Goal: Task Accomplishment & Management: Manage account settings

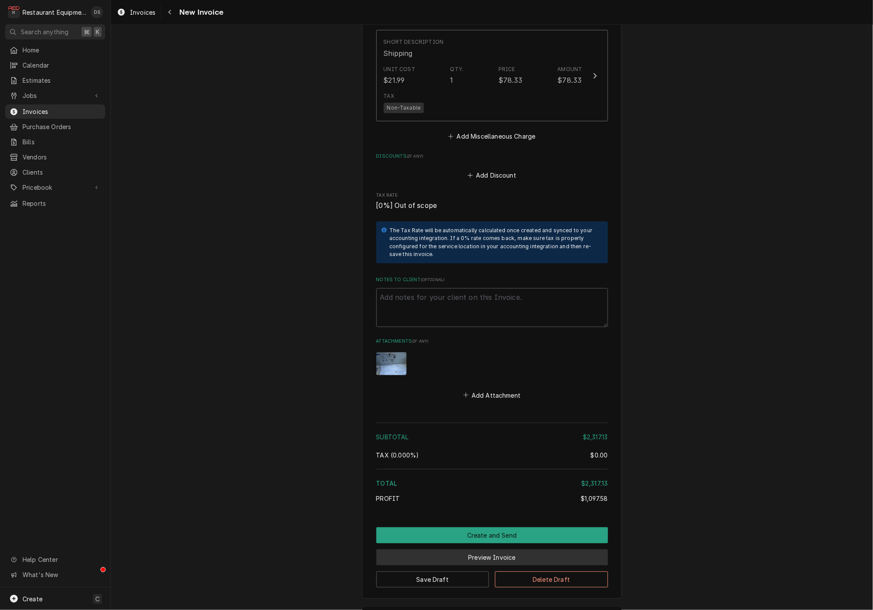
click at [499, 549] on button "Preview Invoice" at bounding box center [492, 557] width 232 height 16
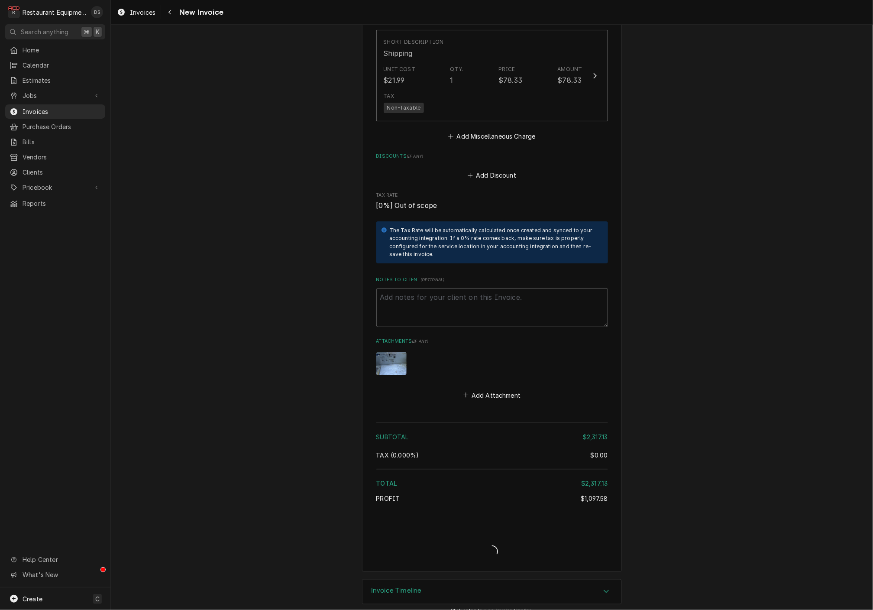
type textarea "x"
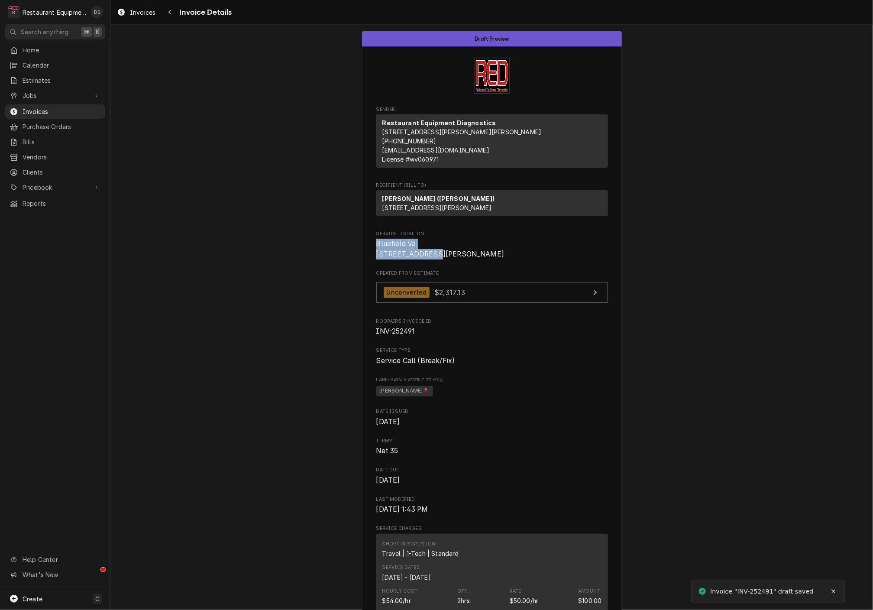
drag, startPoint x: 376, startPoint y: 256, endPoint x: 416, endPoint y: 263, distance: 40.8
click at [437, 259] on span "Bluefield Va [STREET_ADDRESS][PERSON_NAME]" at bounding box center [492, 249] width 232 height 20
copy span "Bluefield Va 510 Commerce Dr"
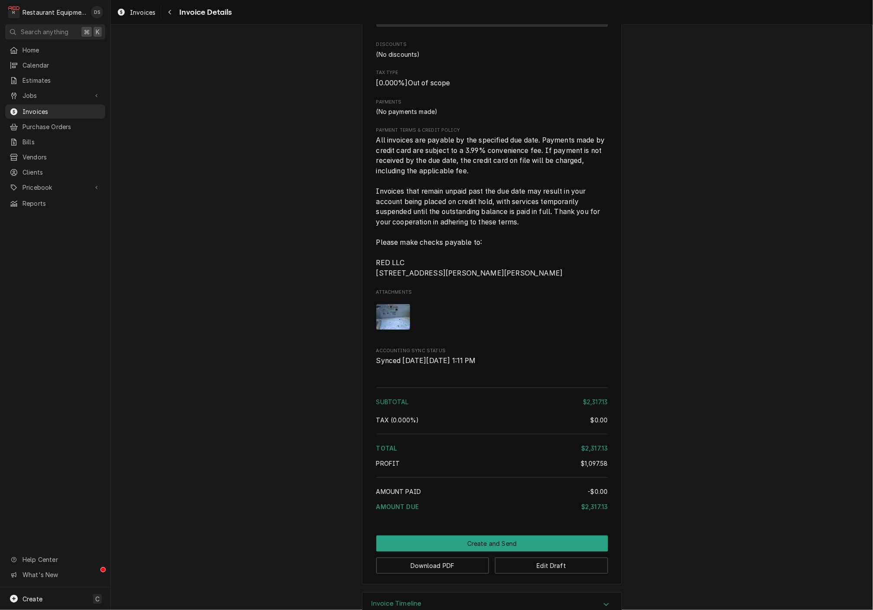
scroll to position [1886, 0]
click at [458, 558] on button "Download PDF" at bounding box center [432, 566] width 113 height 16
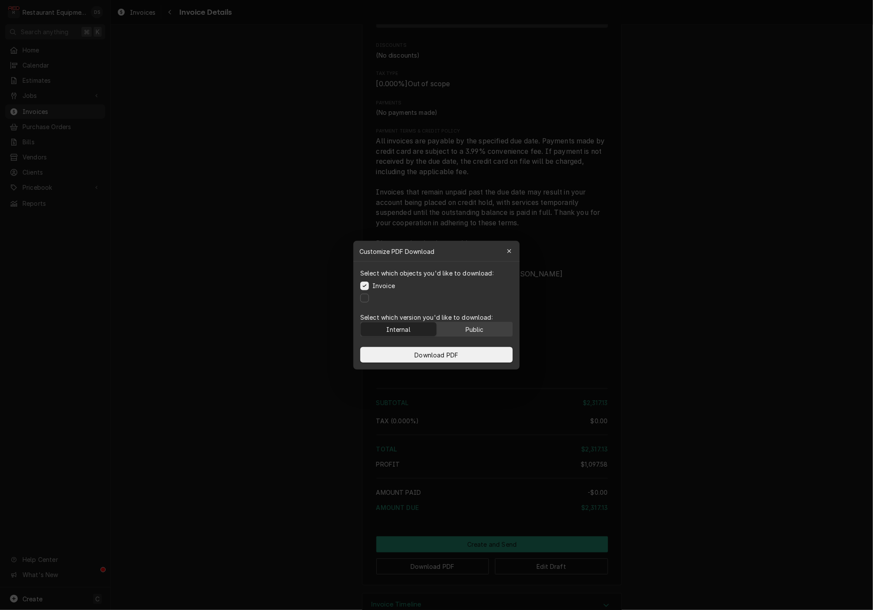
click at [477, 328] on div "Public" at bounding box center [475, 328] width 18 height 9
click at [475, 350] on button "Download PDF" at bounding box center [436, 355] width 152 height 16
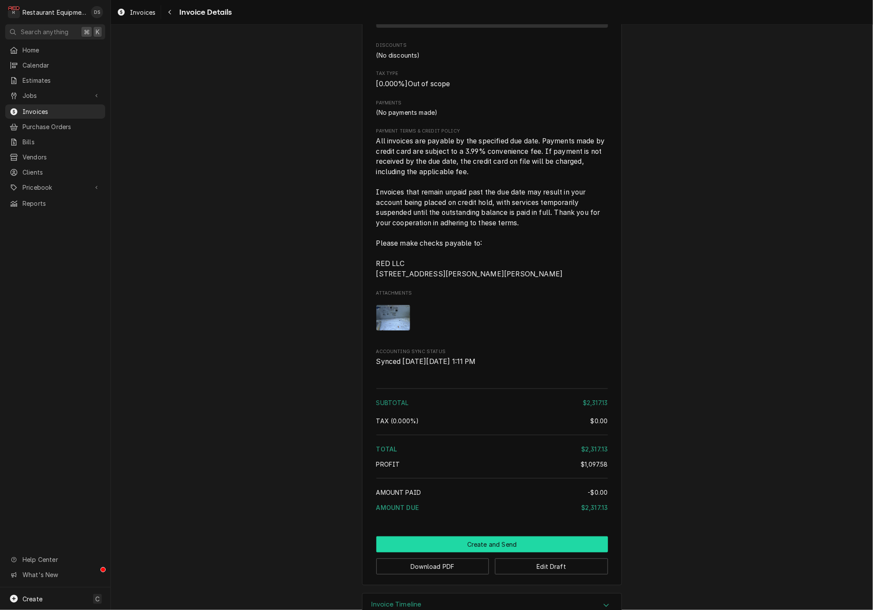
click at [483, 536] on button "Create and Send" at bounding box center [492, 544] width 232 height 16
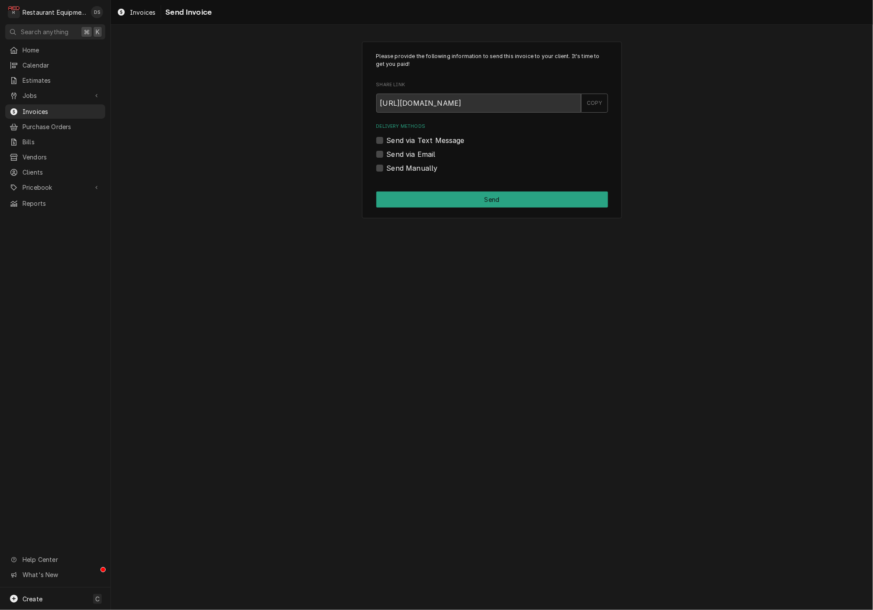
click at [387, 165] on label "Send Manually" at bounding box center [412, 168] width 51 height 10
click at [387, 165] on input "Send Manually" at bounding box center [503, 172] width 232 height 19
checkbox input "true"
click at [451, 194] on button "Send" at bounding box center [492, 199] width 232 height 16
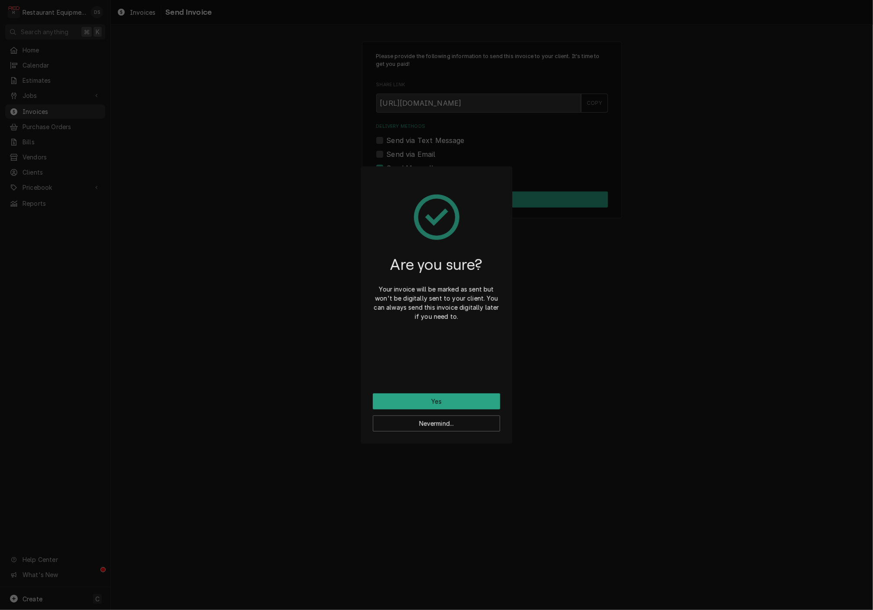
click at [461, 403] on button "Yes" at bounding box center [436, 401] width 127 height 16
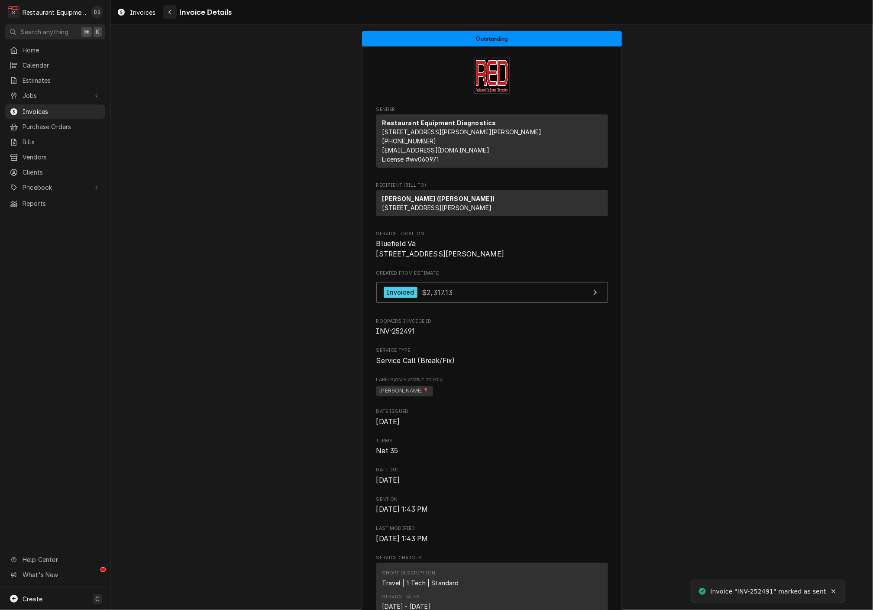
click at [175, 16] on button "Navigate back" at bounding box center [170, 12] width 14 height 14
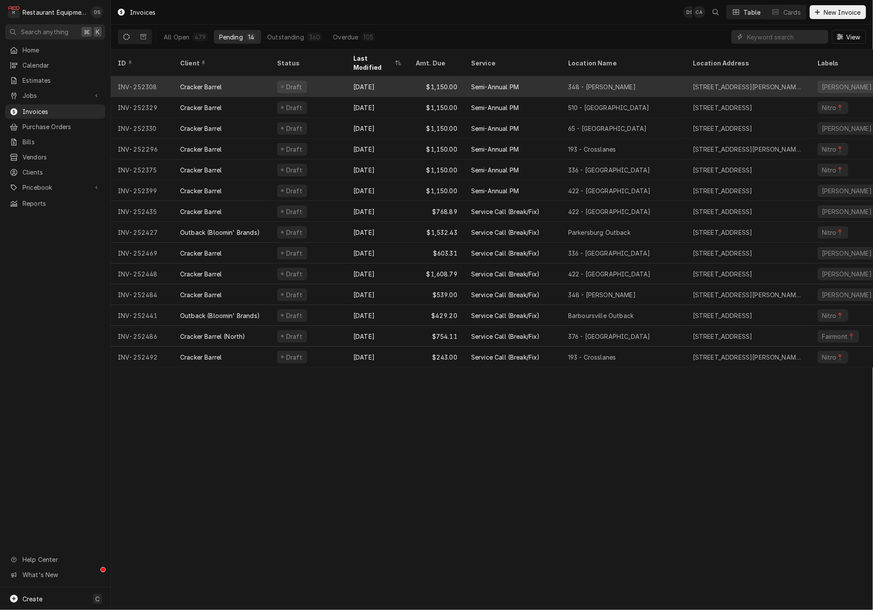
click at [328, 76] on div "Draft" at bounding box center [308, 86] width 76 height 21
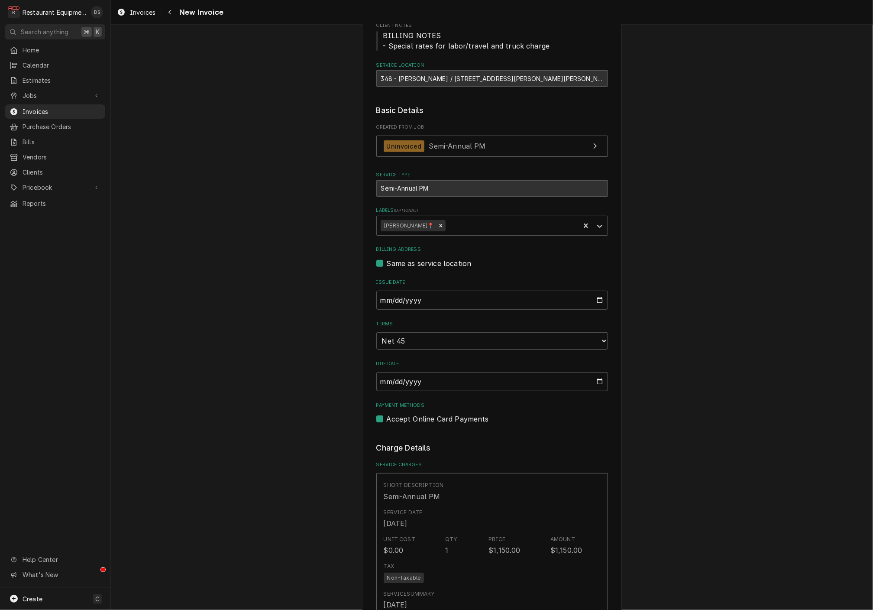
scroll to position [83, 0]
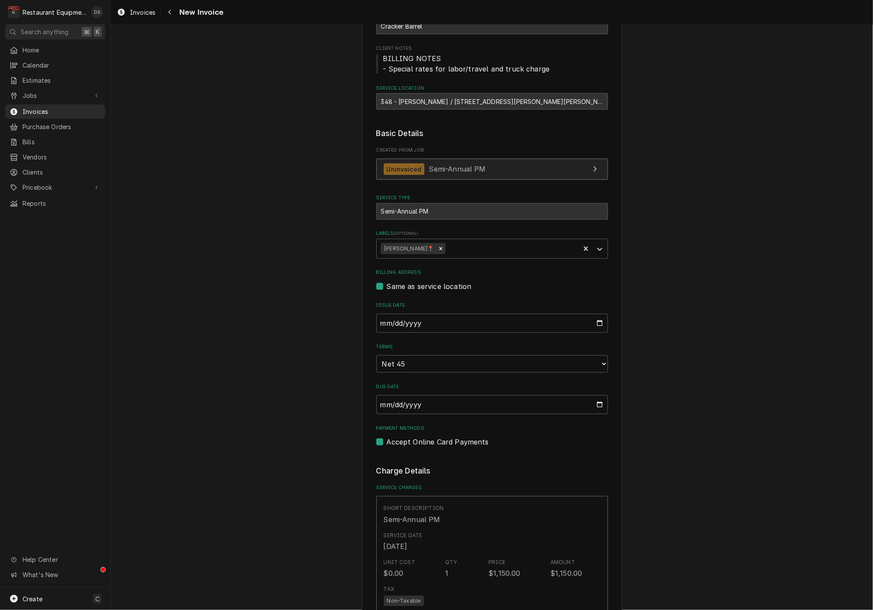
click at [456, 169] on span "Semi-Annual PM" at bounding box center [457, 169] width 57 height 9
click at [169, 13] on icon "Navigate back" at bounding box center [169, 12] width 3 height 5
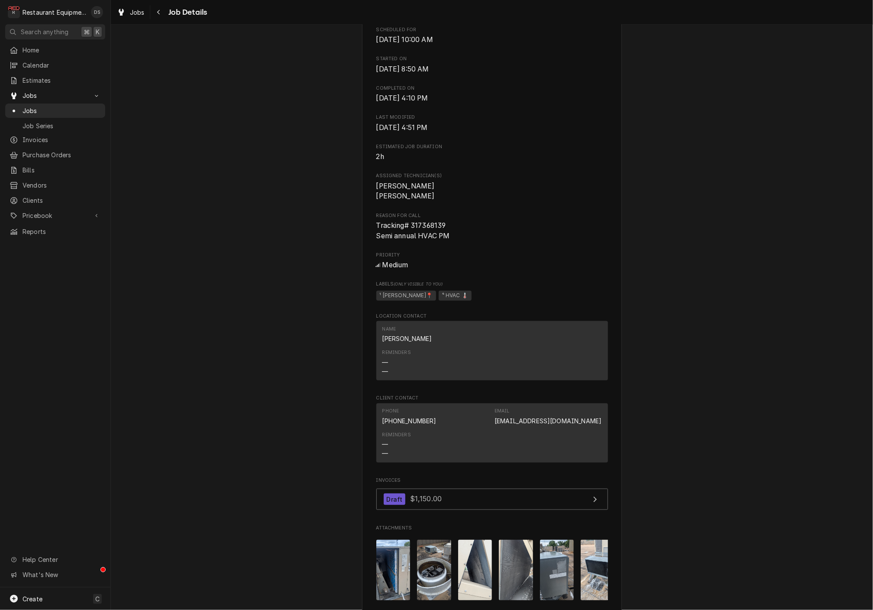
scroll to position [300, 0]
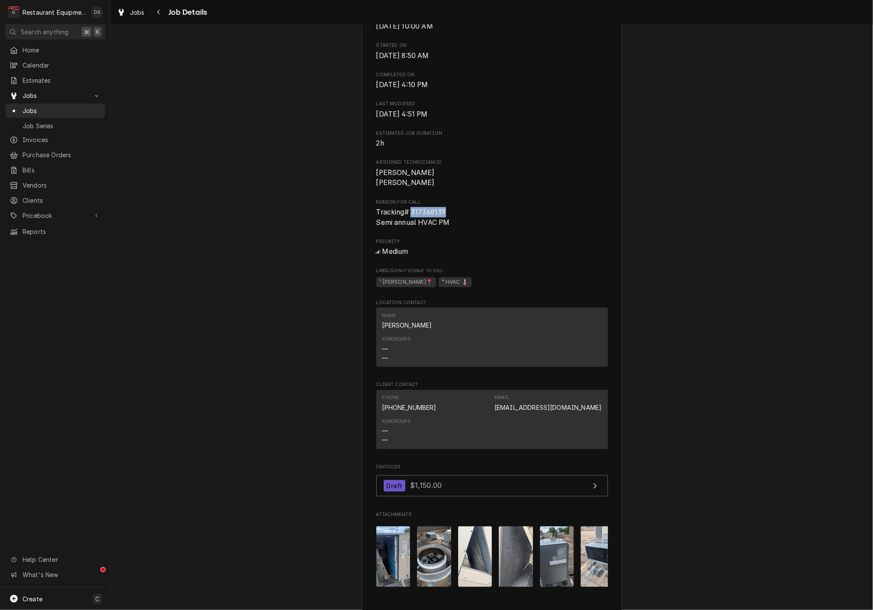
drag, startPoint x: 451, startPoint y: 215, endPoint x: 411, endPoint y: 216, distance: 39.9
click at [411, 216] on span "Tracking# 317368139 Semi annual HVAC PM" at bounding box center [492, 217] width 232 height 20
copy span "317368139"
click at [157, 10] on icon "Navigate back" at bounding box center [159, 12] width 4 height 6
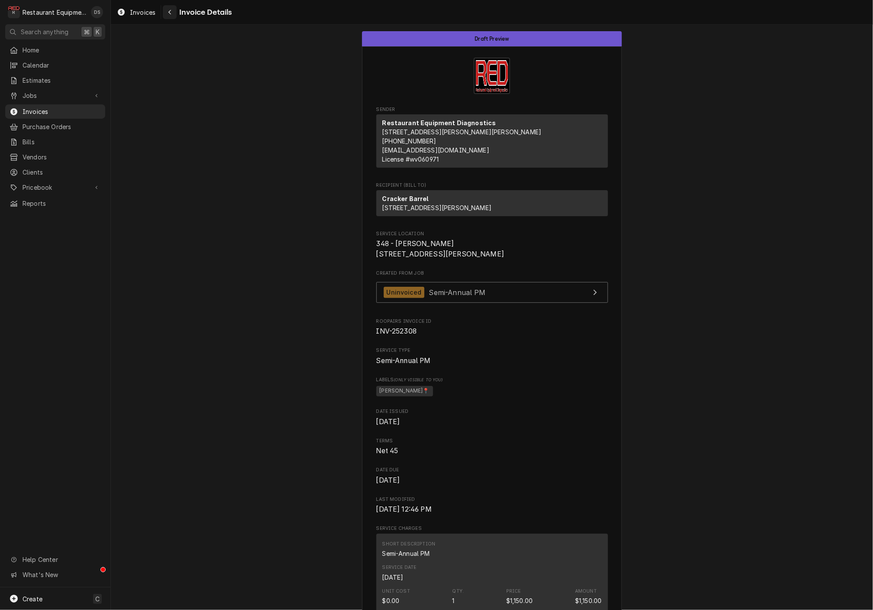
click at [171, 12] on icon "Navigate back" at bounding box center [170, 12] width 4 height 6
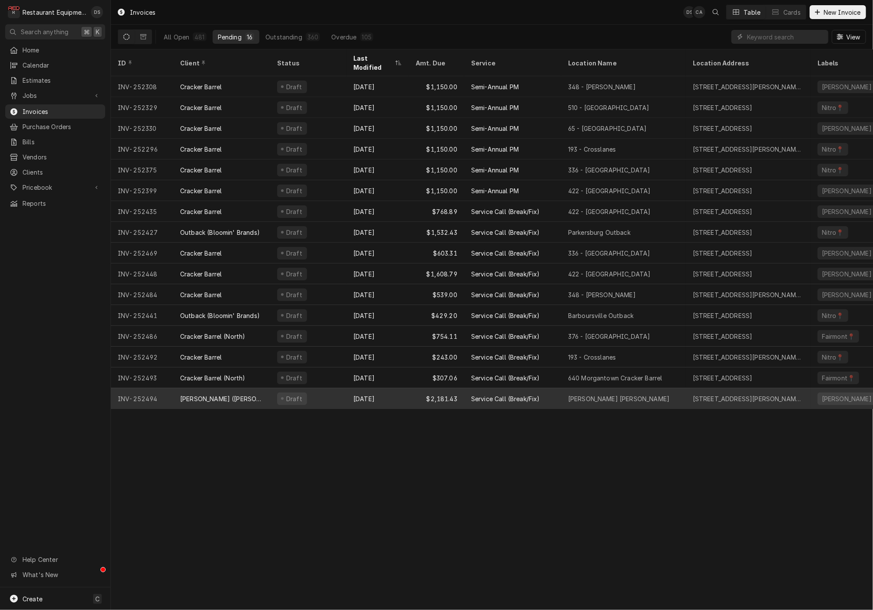
click at [418, 393] on div "$2,181.43" at bounding box center [436, 398] width 55 height 21
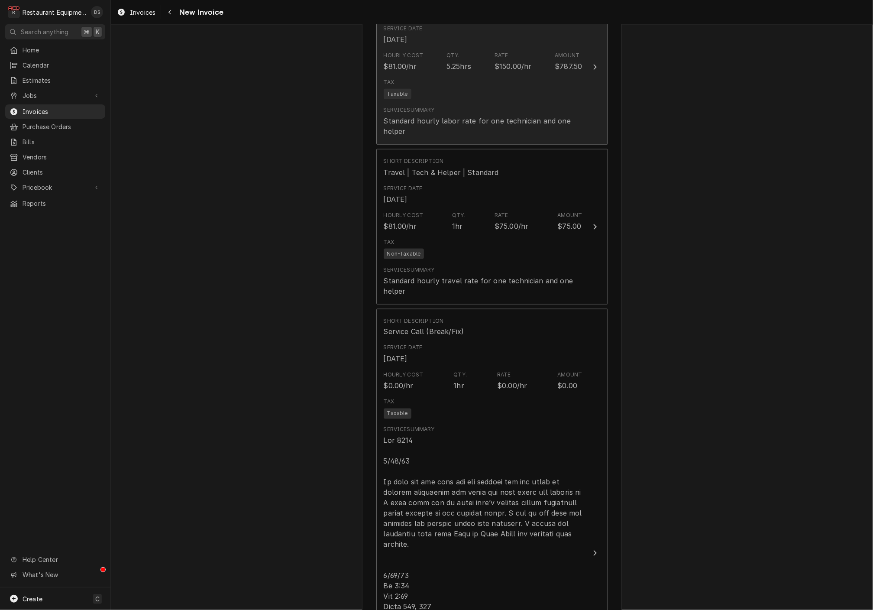
scroll to position [622, 0]
click at [461, 83] on div "Tax Taxable" at bounding box center [483, 88] width 199 height 28
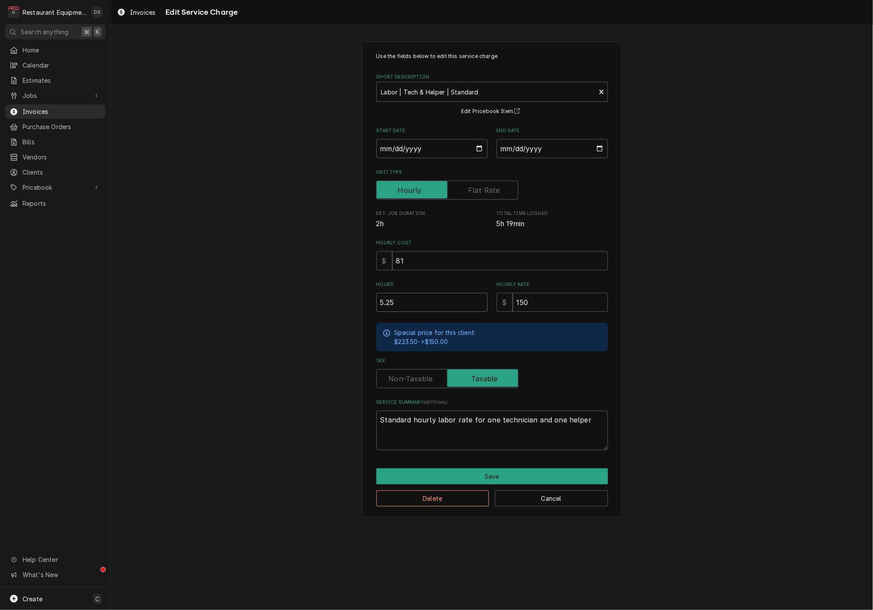
drag, startPoint x: 438, startPoint y: 300, endPoint x: 302, endPoint y: 281, distance: 137.3
click at [303, 281] on div "Use the fields below to edit this service charge Short Description Labor | Tech…" at bounding box center [492, 279] width 762 height 491
click at [502, 475] on button "Save" at bounding box center [492, 476] width 232 height 16
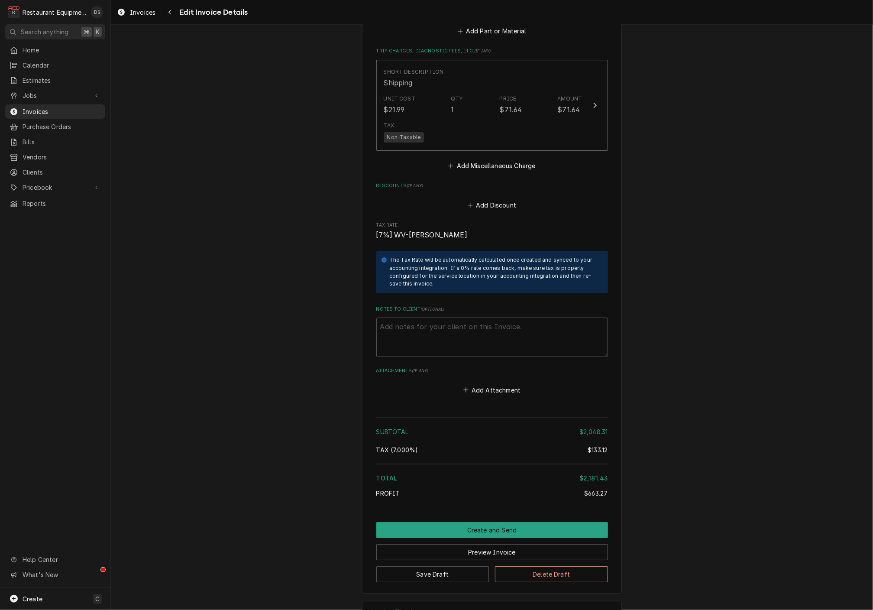
scroll to position [1563, 0]
click at [468, 522] on button "Create and Send" at bounding box center [492, 530] width 232 height 16
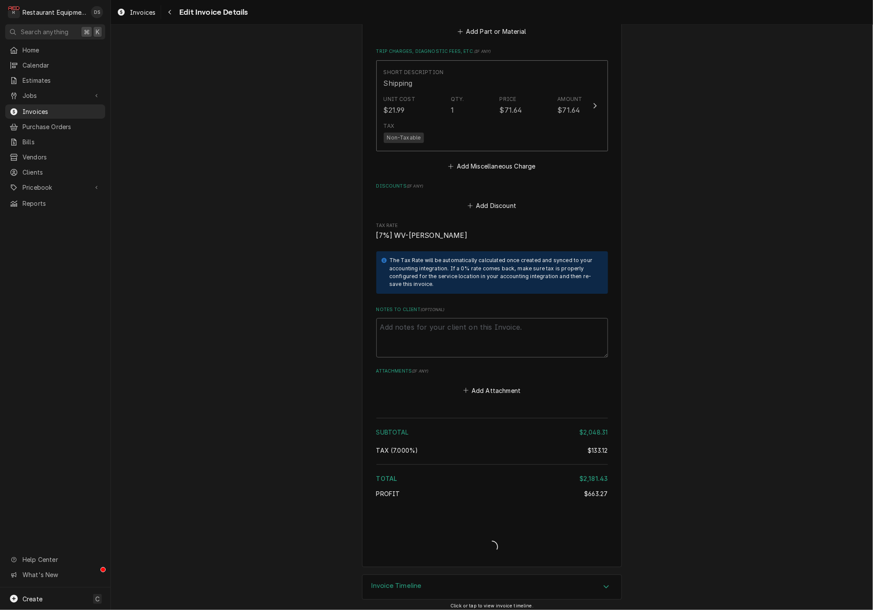
scroll to position [1537, 0]
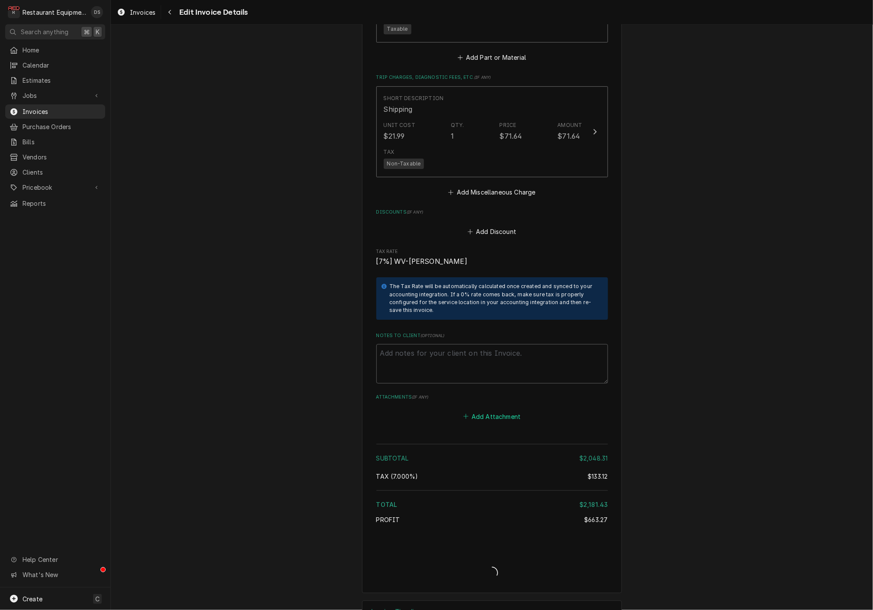
type textarea "x"
